Goal: Transaction & Acquisition: Purchase product/service

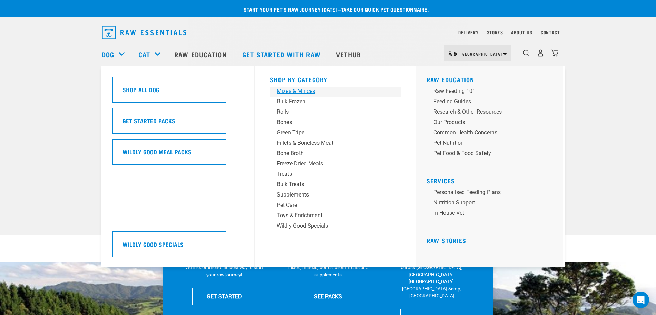
click at [290, 89] on div "Mixes & Minces" at bounding box center [331, 91] width 108 height 8
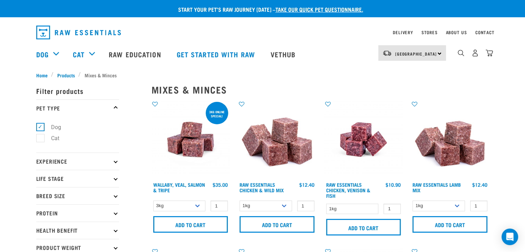
click at [57, 158] on p "Experience" at bounding box center [77, 160] width 83 height 17
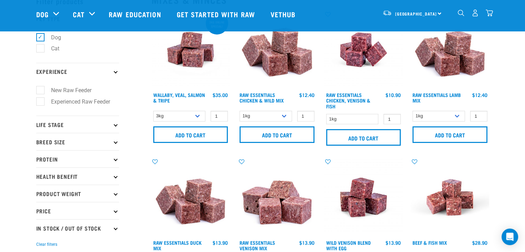
scroll to position [69, 0]
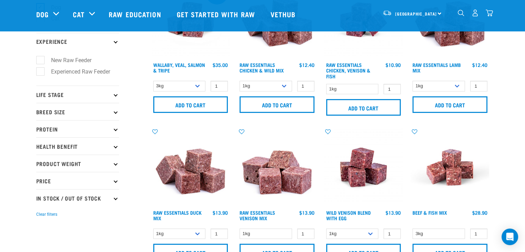
click at [61, 97] on p "Life Stage" at bounding box center [77, 94] width 83 height 17
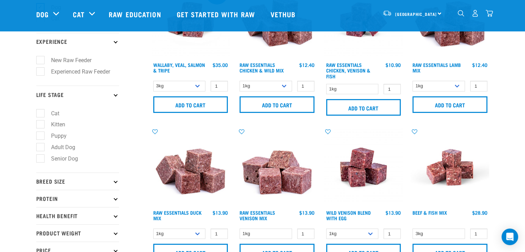
click at [62, 176] on p "Breed Size" at bounding box center [77, 180] width 83 height 17
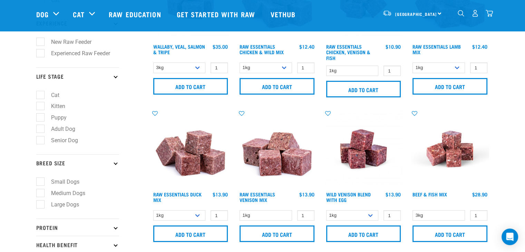
scroll to position [103, 0]
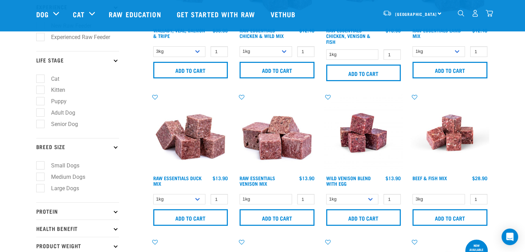
click at [60, 212] on p "Protein" at bounding box center [77, 210] width 83 height 17
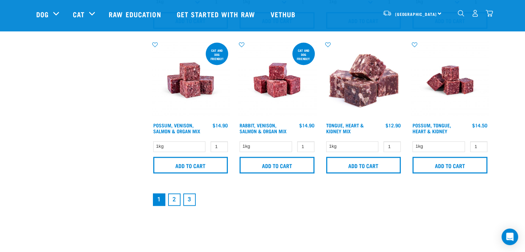
scroll to position [1069, 0]
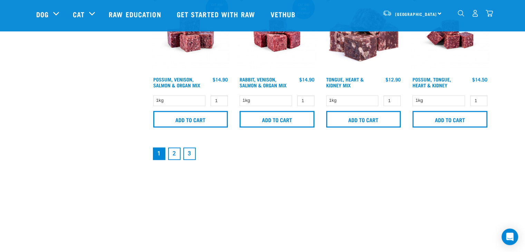
click at [191, 153] on link "3" at bounding box center [189, 153] width 12 height 12
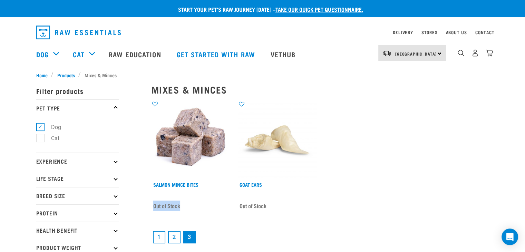
drag, startPoint x: 185, startPoint y: 205, endPoint x: 152, endPoint y: 206, distance: 32.4
click at [152, 206] on div "Out of Stock" at bounding box center [190, 206] width 78 height 12
click at [165, 238] on link "1" at bounding box center [159, 237] width 12 height 12
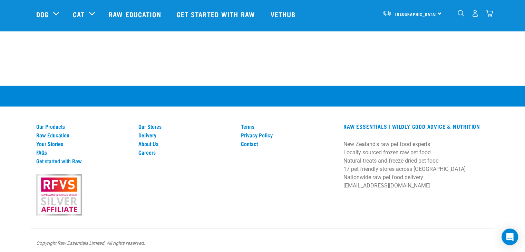
scroll to position [1348, 0]
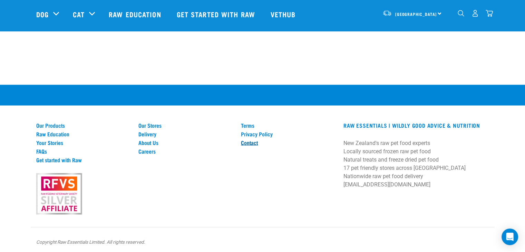
click at [256, 141] on link "Contact" at bounding box center [288, 142] width 94 height 6
